Goal: Check status: Check status

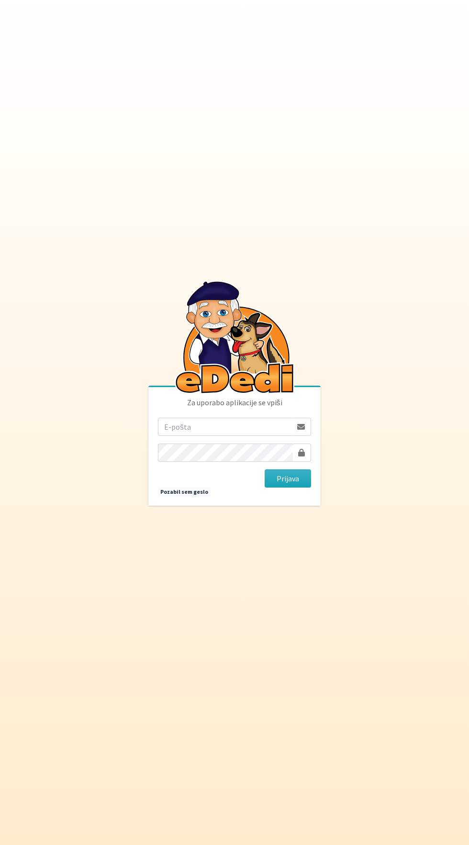
click at [173, 436] on input "email" at bounding box center [225, 427] width 134 height 18
click at [197, 436] on input "email" at bounding box center [225, 427] width 134 height 18
type input "[EMAIL_ADDRESS][DOMAIN_NAME]"
click at [265, 469] on button "Prijava" at bounding box center [288, 478] width 46 height 18
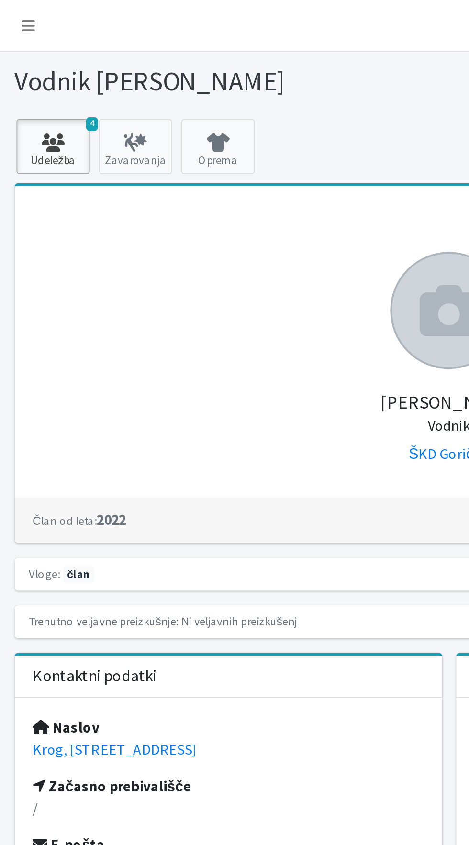
click at [22, 78] on icon at bounding box center [27, 75] width 33 height 10
